Goal: Transaction & Acquisition: Purchase product/service

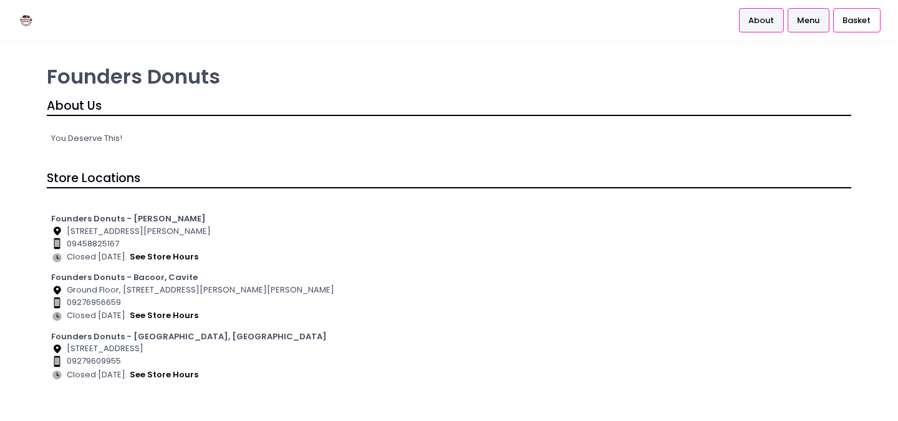
click at [799, 19] on span "Menu" at bounding box center [808, 20] width 22 height 12
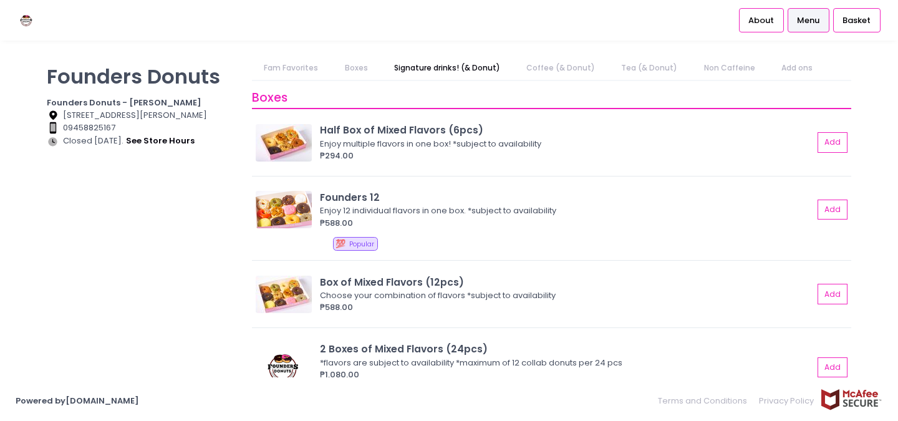
scroll to position [274, 0]
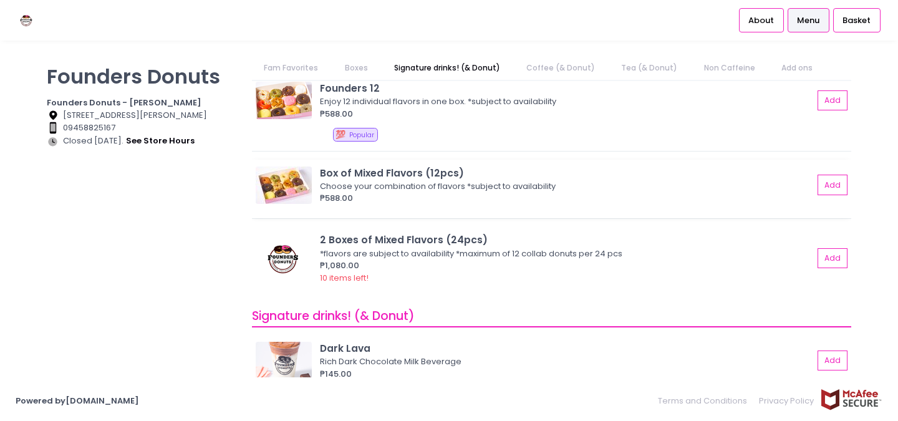
click at [580, 180] on div "Box of Mixed Flavors (12pcs)" at bounding box center [566, 173] width 493 height 14
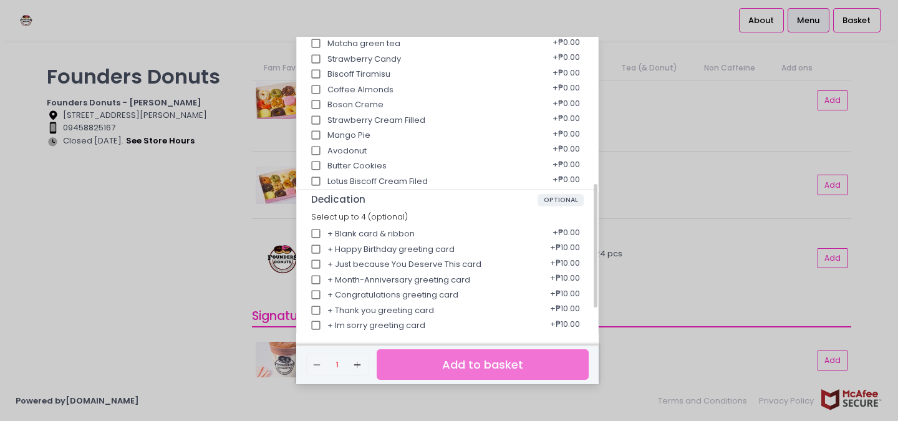
scroll to position [364, 0]
click at [624, 207] on div "Box of Mixed Flavors (12pcs) ₱588.00 Choose your combination of flavors *subjec…" at bounding box center [449, 210] width 898 height 421
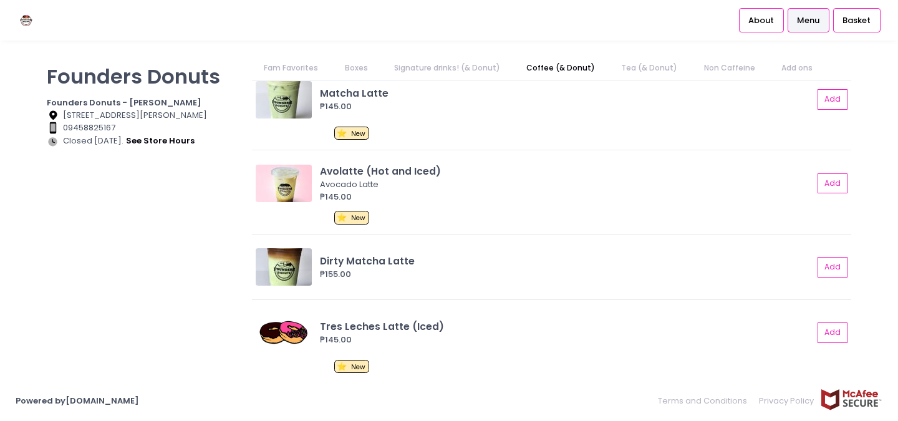
scroll to position [672, 0]
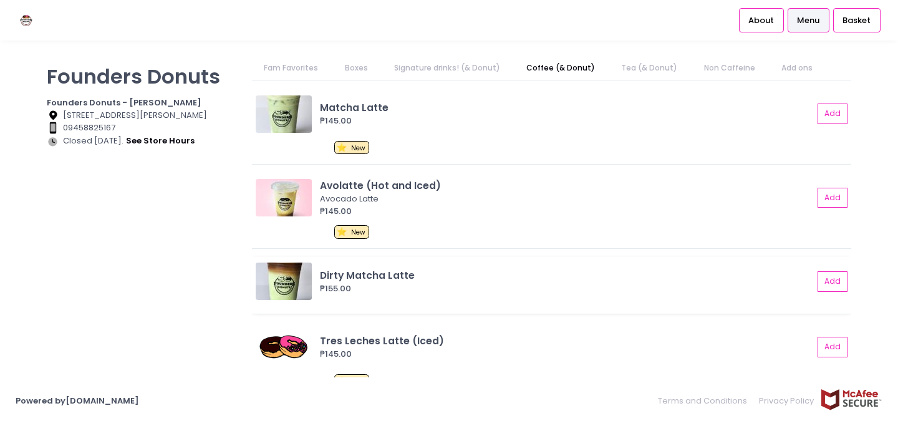
click at [439, 285] on div "₱155.00" at bounding box center [566, 288] width 493 height 12
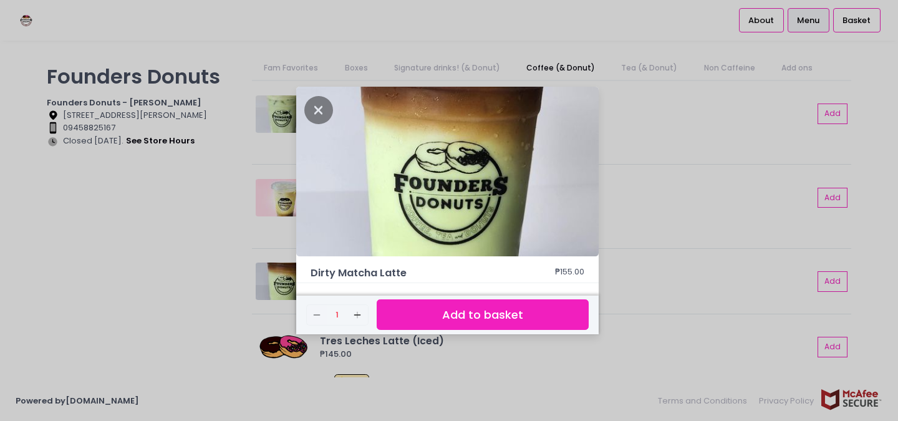
click at [624, 141] on div "Dirty Matcha Latte ₱155.00 Remove Created with Sketch. 1 Add Created with Sketc…" at bounding box center [449, 210] width 898 height 421
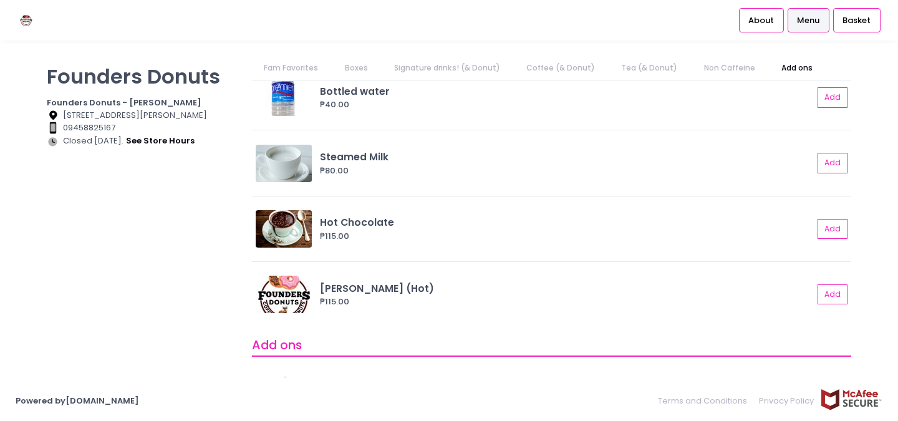
scroll to position [1961, 0]
